Goal: Find specific page/section: Find specific page/section

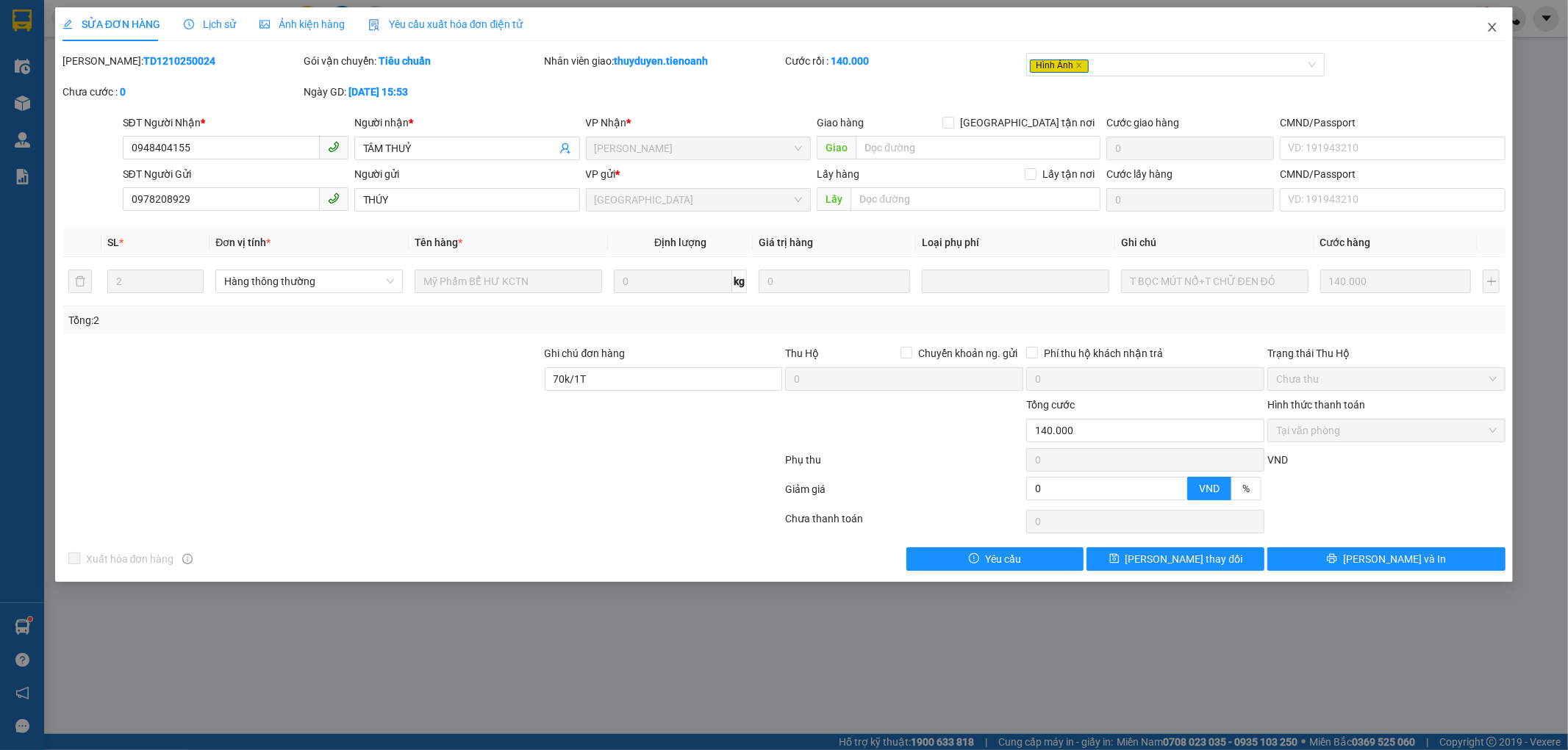
click at [1490, 27] on icon "close" at bounding box center [1493, 28] width 12 height 12
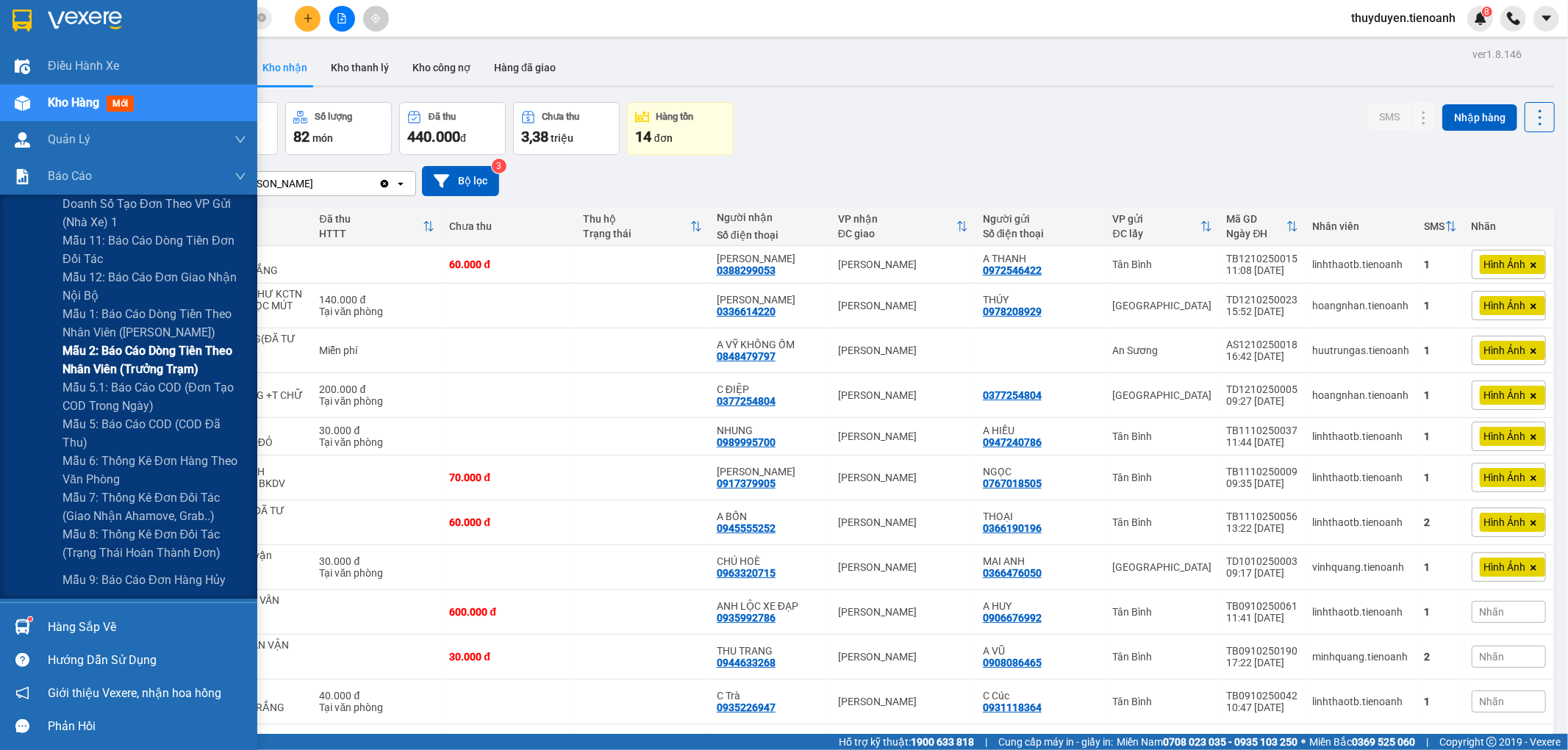
click at [142, 355] on span "Mẫu 2: Báo cáo dòng tiền theo nhân viên (Trưởng Trạm)" at bounding box center [154, 360] width 184 height 37
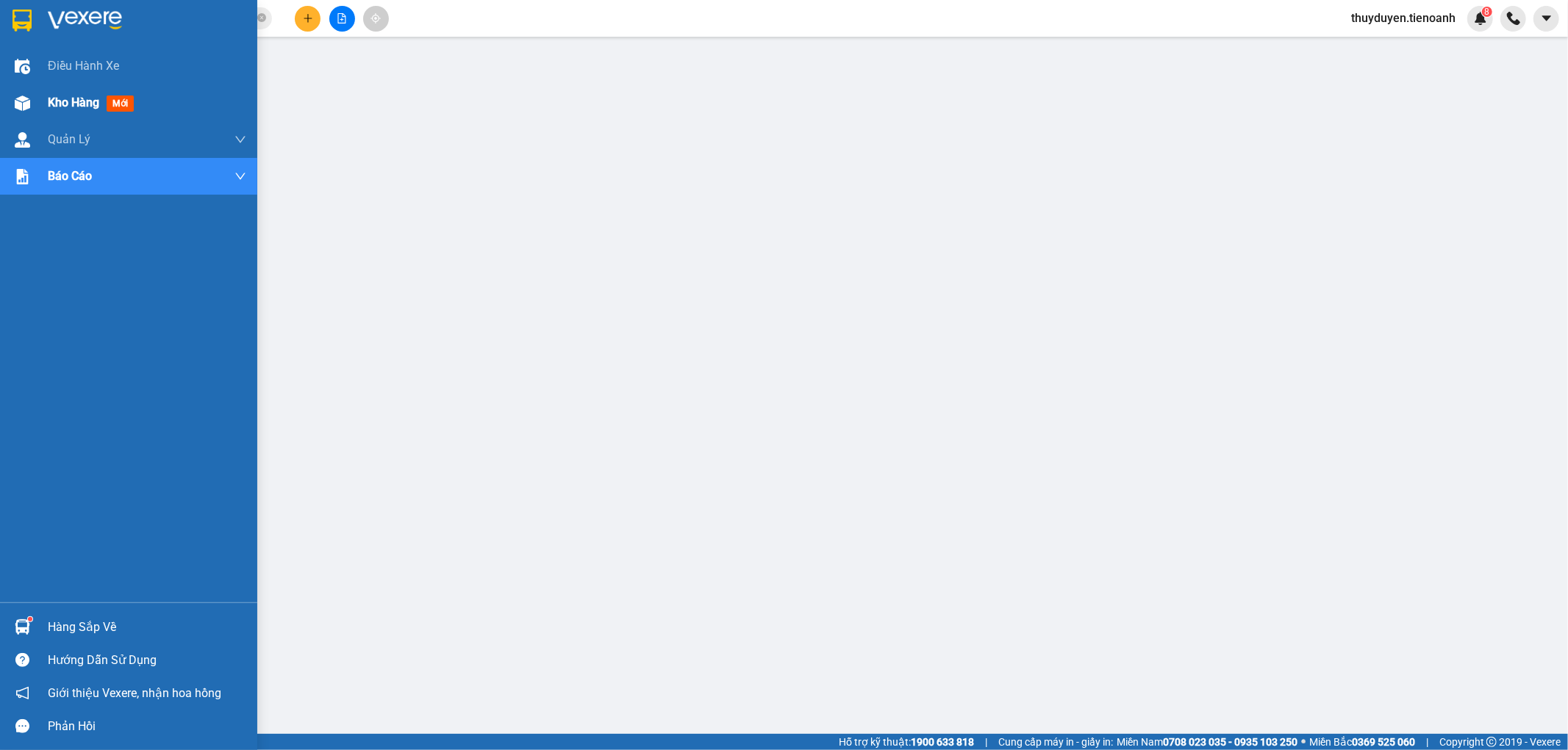
click at [28, 99] on img at bounding box center [23, 104] width 16 height 16
